Goal: Information Seeking & Learning: Learn about a topic

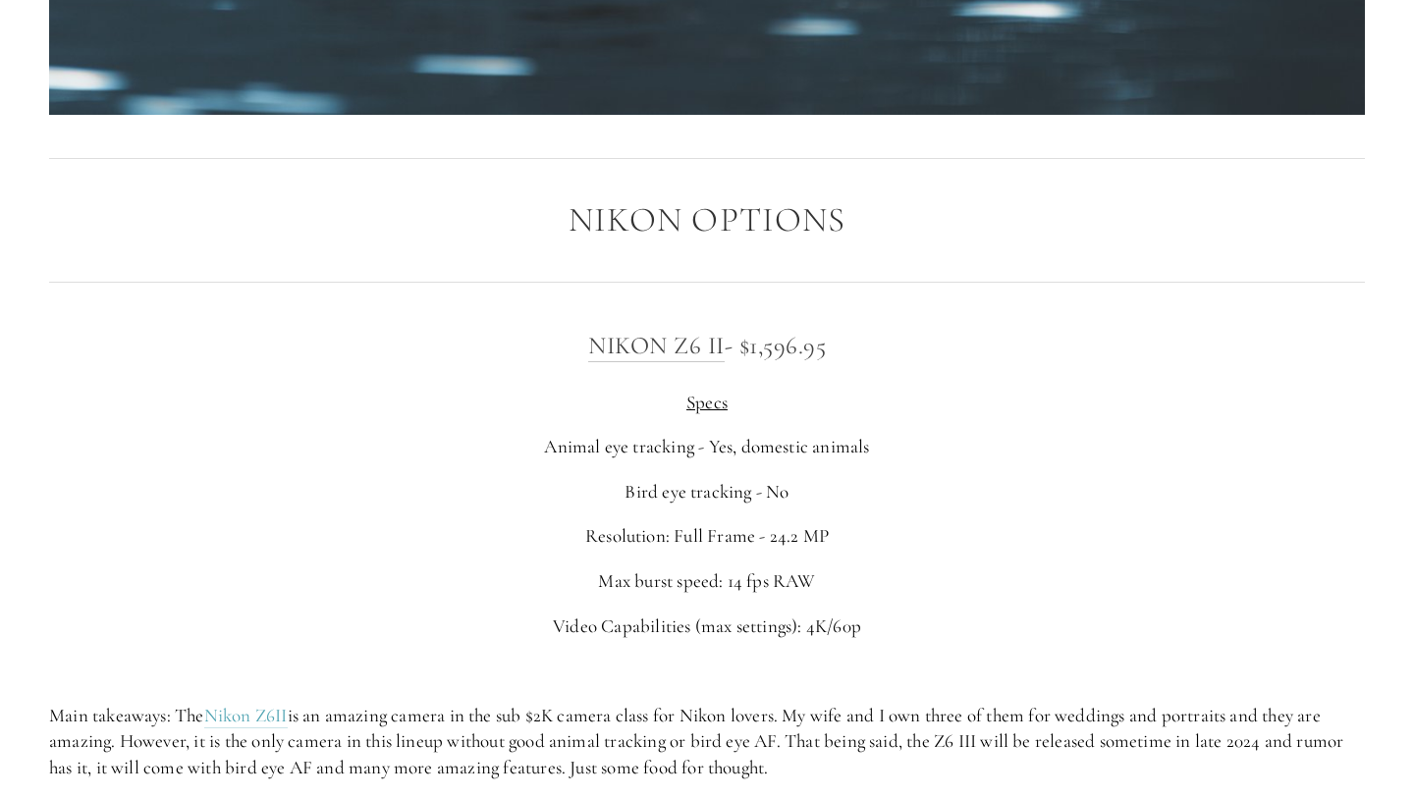
scroll to position [2945, 0]
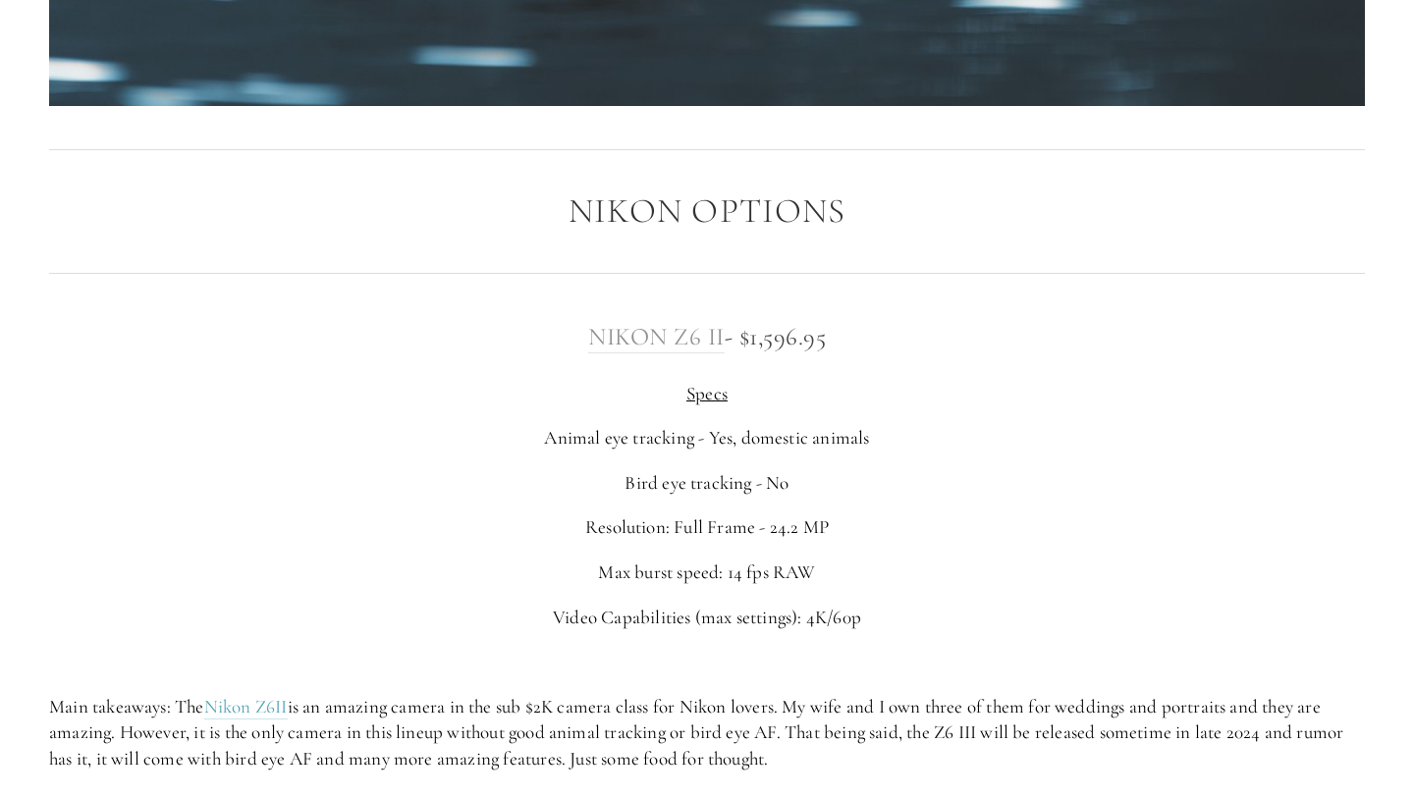
click at [706, 340] on link "Nikon Z6 II" at bounding box center [656, 337] width 136 height 31
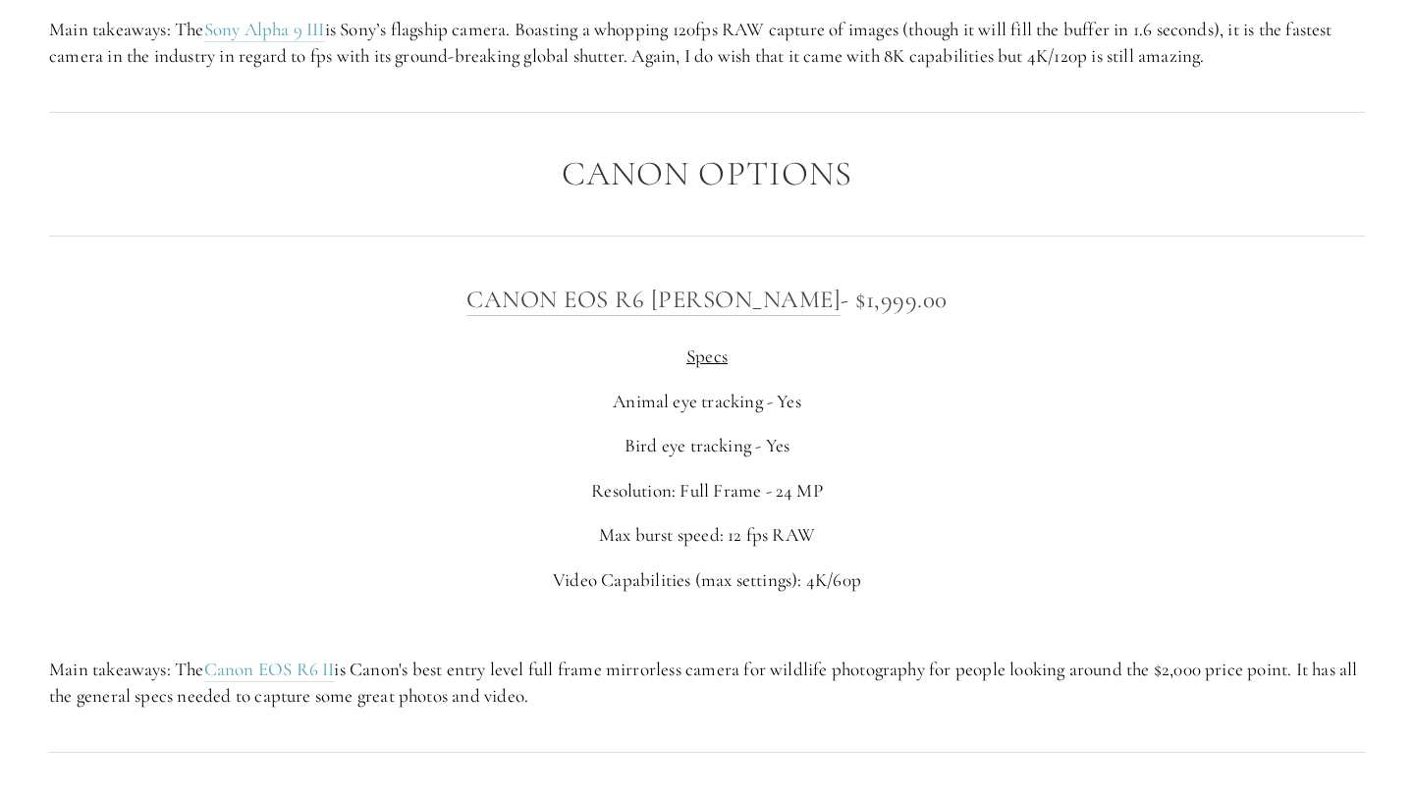
scroll to position [6330, 0]
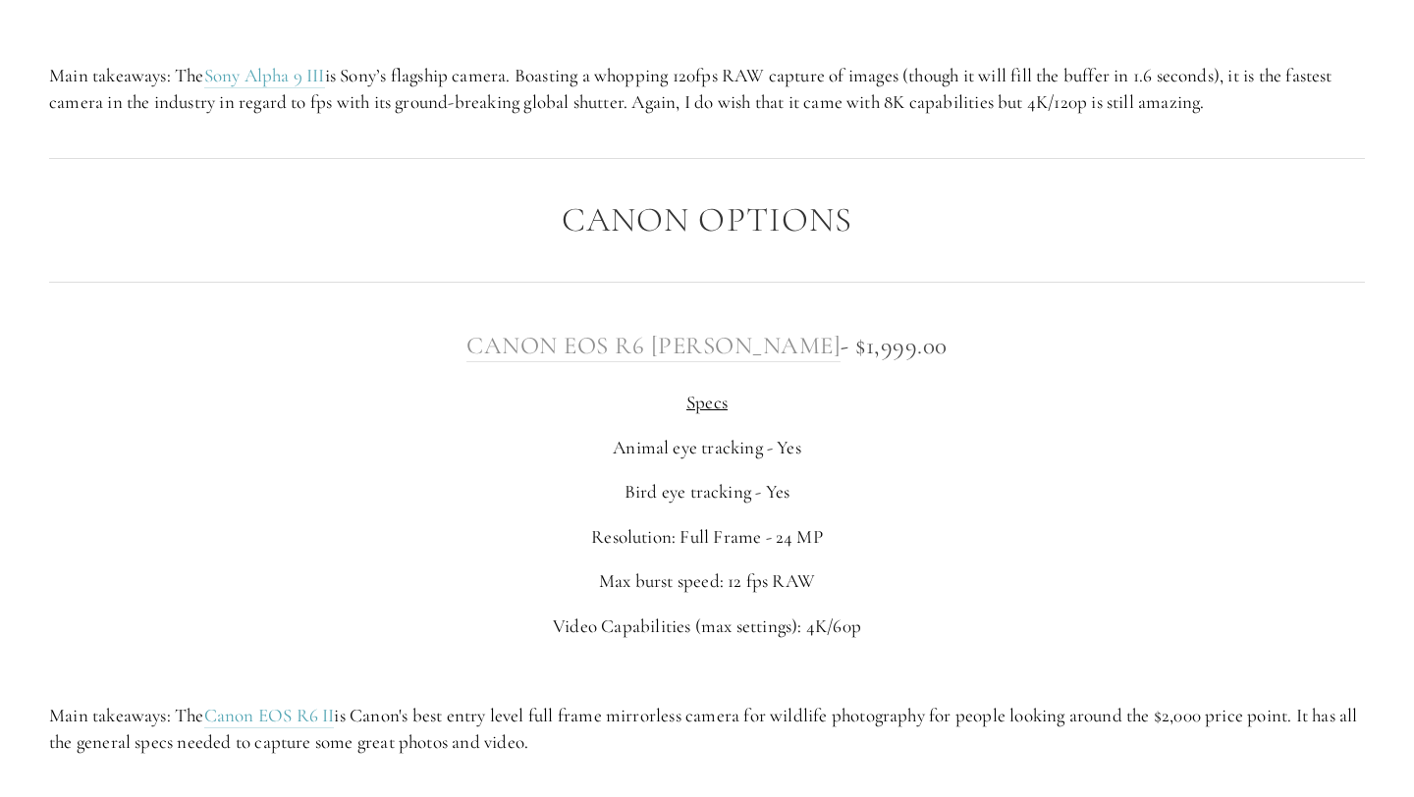
click at [698, 346] on link "Canon EOS R6 [PERSON_NAME]" at bounding box center [653, 346] width 374 height 31
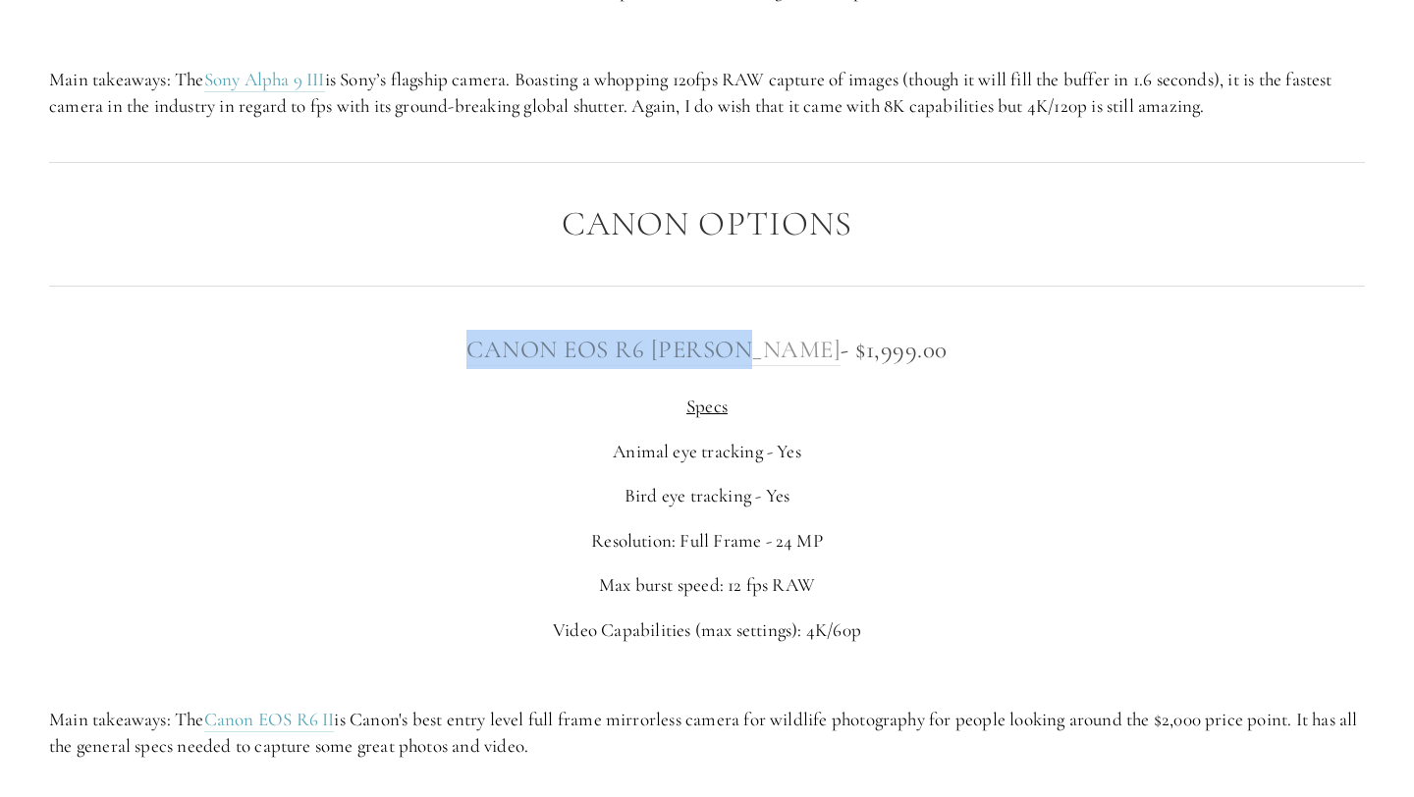
drag, startPoint x: 464, startPoint y: 330, endPoint x: 789, endPoint y: 347, distance: 325.3
click at [789, 347] on h3 "Canon EOS R6 [PERSON_NAME] - $1,999.00" at bounding box center [706, 349] width 1315 height 39
copy link "Canon EOS R6 [PERSON_NAME]"
